Goal: Navigation & Orientation: Understand site structure

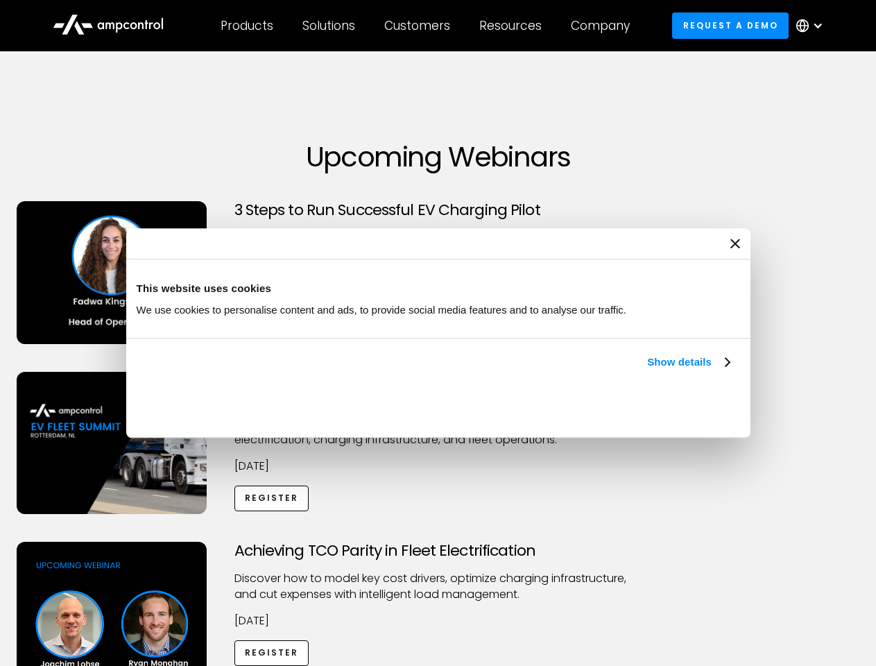
click at [647, 370] on link "Show details" at bounding box center [688, 362] width 82 height 17
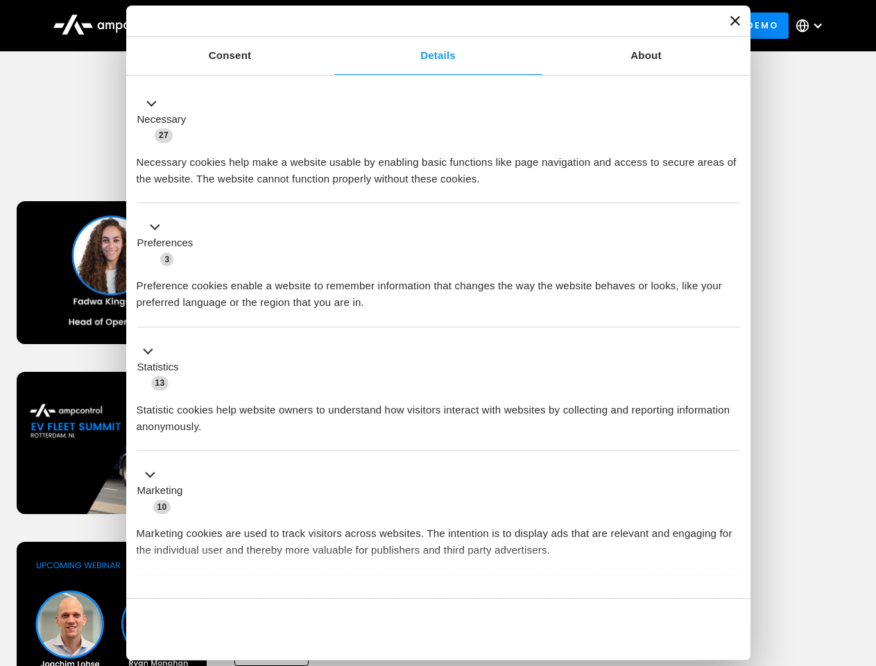
click at [731, 187] on div "Necessary cookies help make a website usable by enabling basic functions like p…" at bounding box center [438, 166] width 603 height 44
click at [861, 559] on div "Achieving TCO Parity in Fleet Electrification Discover how to model key cost dr…" at bounding box center [438, 651] width 871 height 218
click at [427, 26] on div "Customers" at bounding box center [417, 25] width 66 height 15
click at [246, 26] on div "Products" at bounding box center [247, 25] width 53 height 15
click at [329, 26] on div "Solutions" at bounding box center [328, 25] width 53 height 15
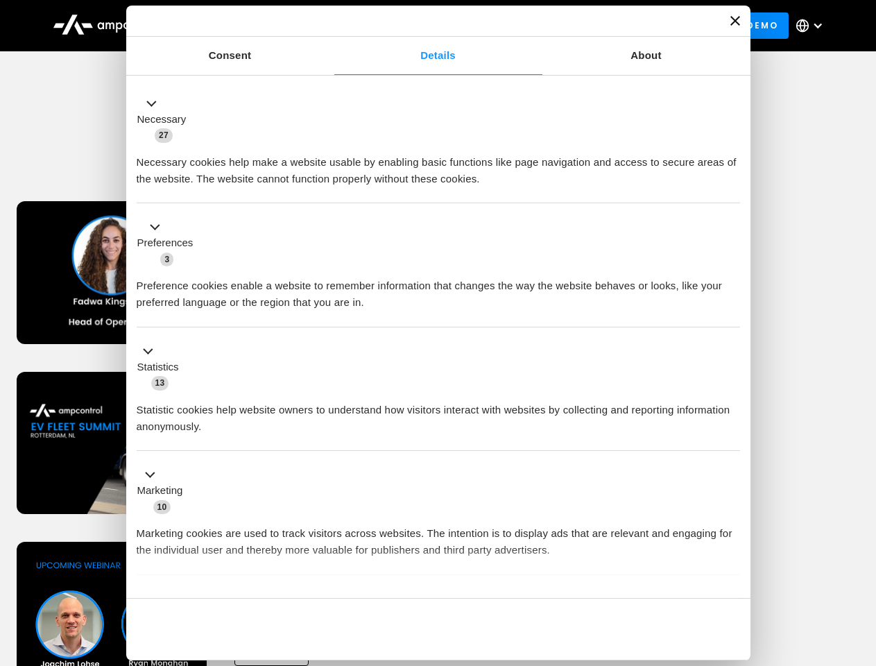
click at [420, 26] on div "Customers" at bounding box center [417, 25] width 66 height 15
click at [513, 26] on div "Resources" at bounding box center [510, 25] width 62 height 15
click at [605, 26] on div "Company" at bounding box center [600, 25] width 59 height 15
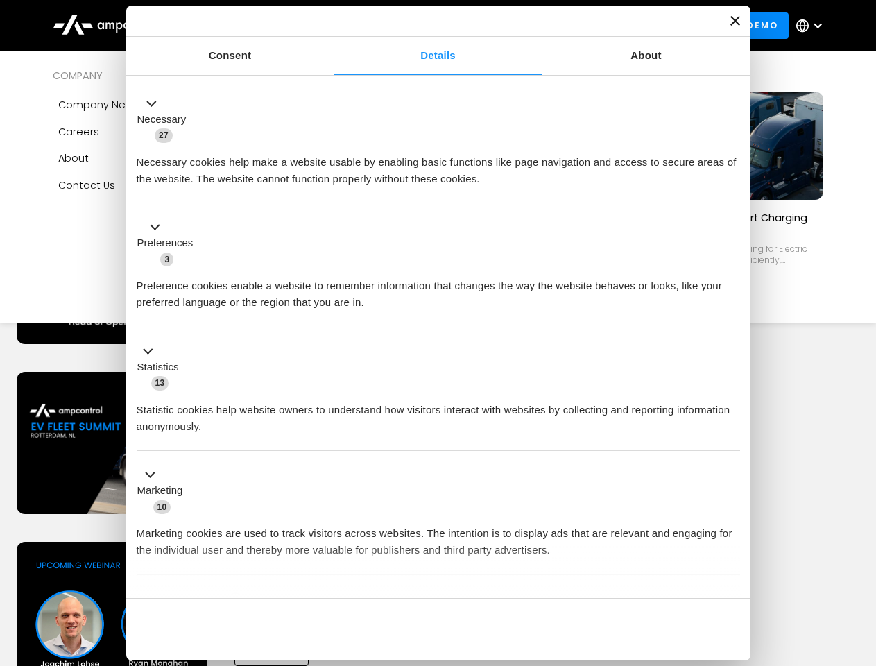
click at [813, 26] on div at bounding box center [817, 25] width 11 height 11
